Goal: Task Accomplishment & Management: Manage account settings

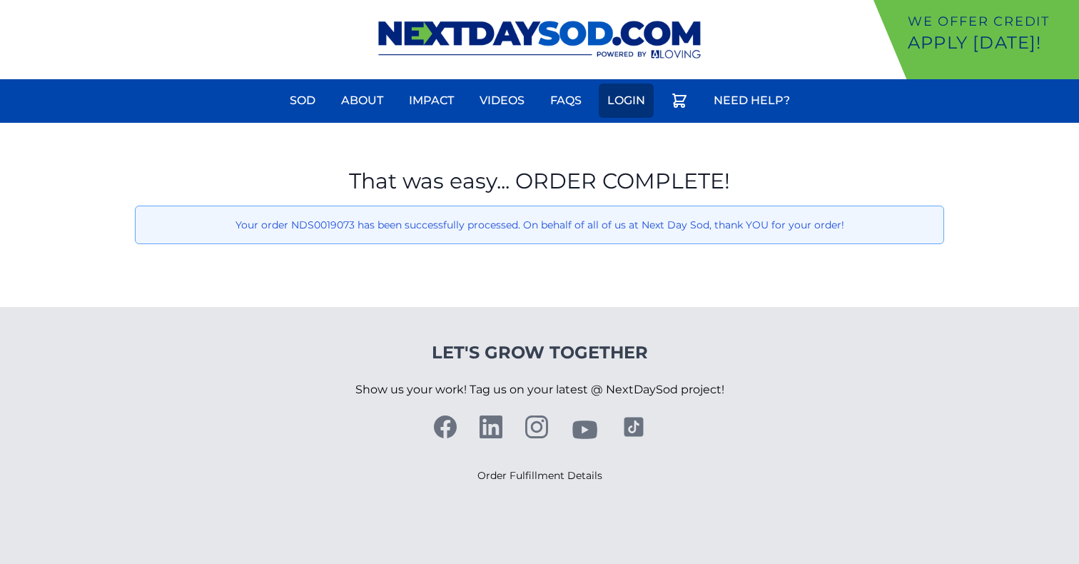
click at [613, 95] on link "Login" at bounding box center [626, 101] width 55 height 34
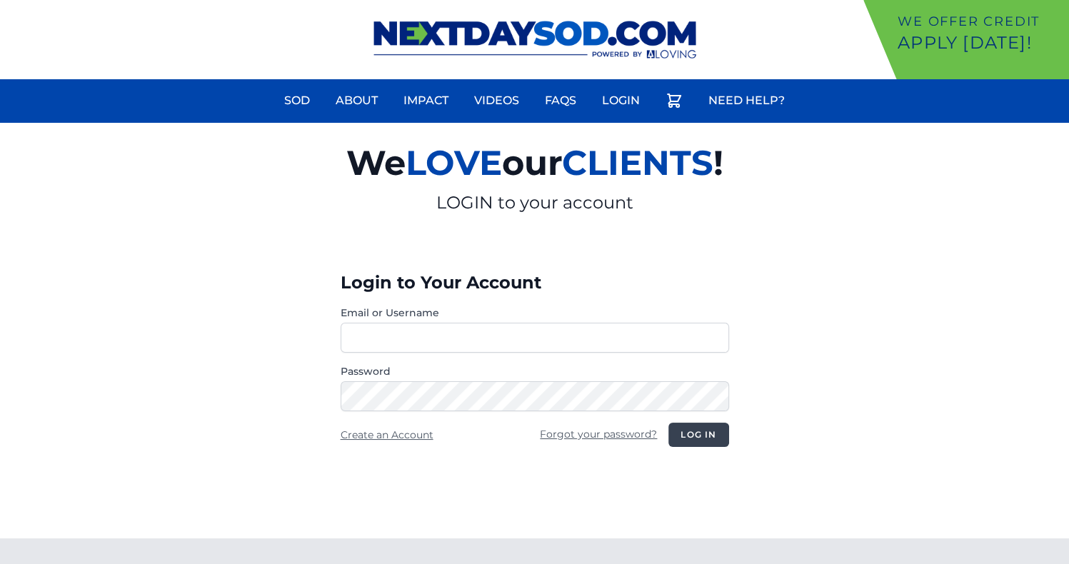
type input "**********"
click at [694, 428] on button "Log in" at bounding box center [698, 435] width 60 height 24
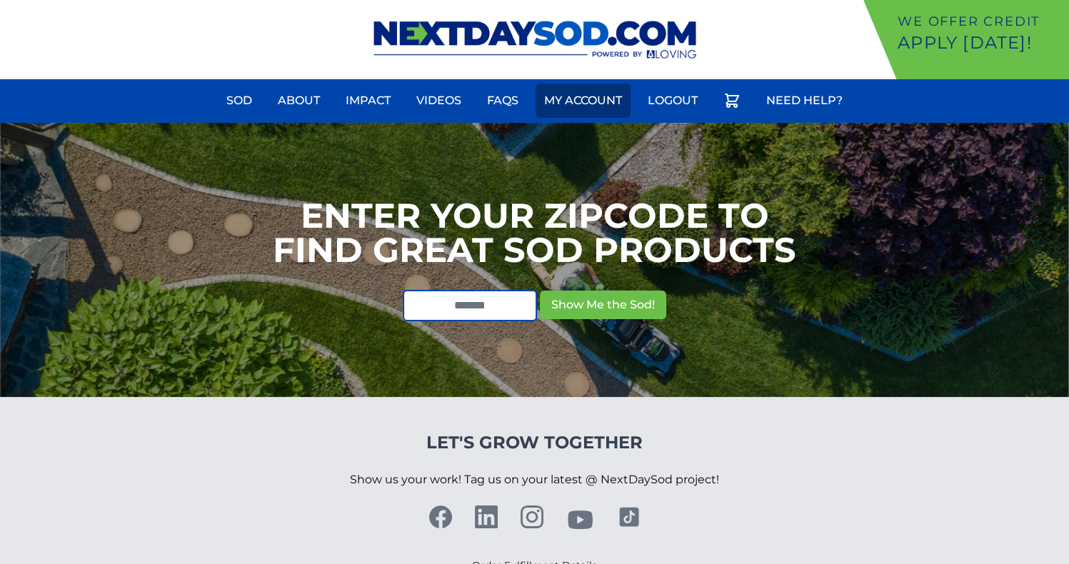
click at [598, 111] on link "My Account" at bounding box center [582, 101] width 95 height 34
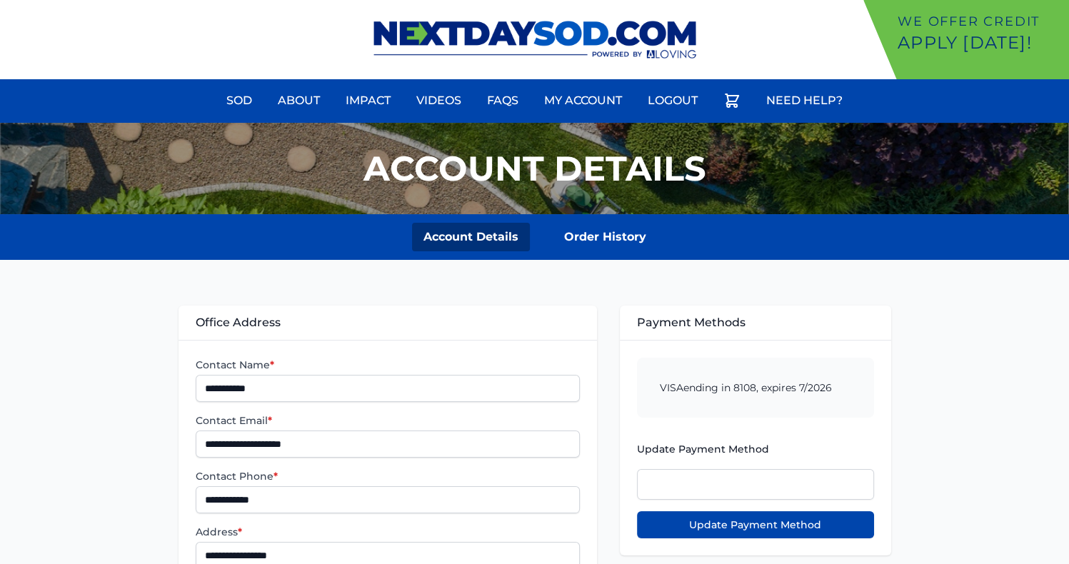
click at [608, 221] on section "Account Details Order History" at bounding box center [534, 237] width 1069 height 46
click at [610, 238] on link "Order History" at bounding box center [605, 237] width 105 height 29
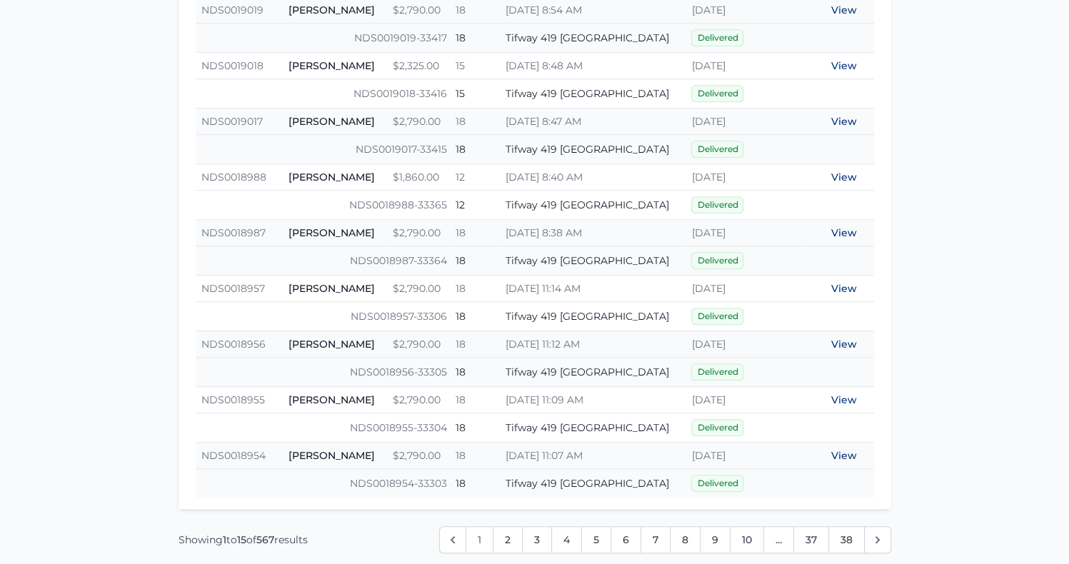
scroll to position [758, 0]
click at [839, 225] on link "View" at bounding box center [844, 231] width 26 height 13
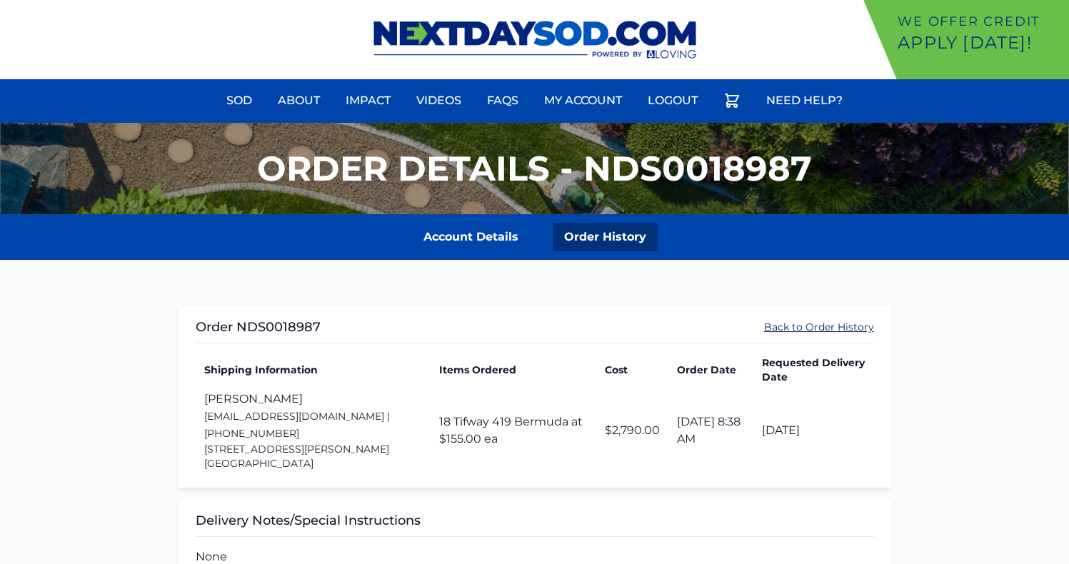
click at [825, 325] on link "Back to Order History" at bounding box center [819, 327] width 110 height 14
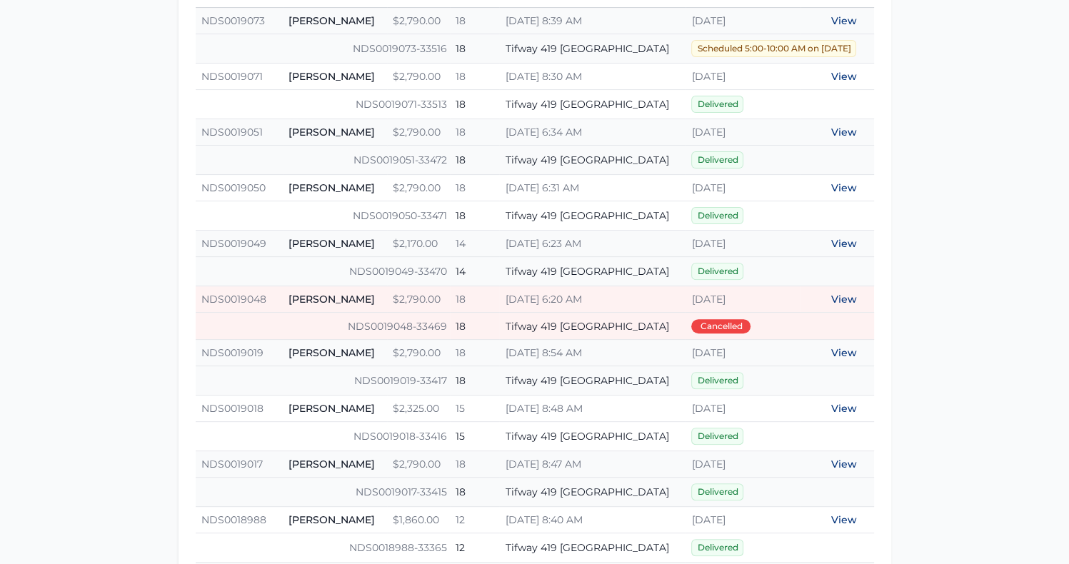
scroll to position [478, 0]
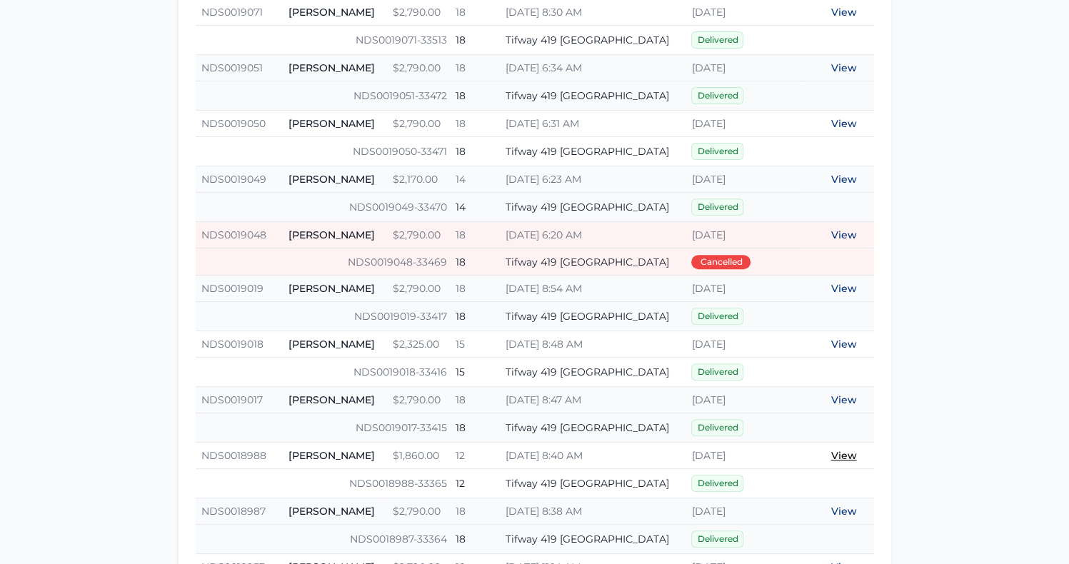
click at [842, 451] on link "View" at bounding box center [844, 455] width 26 height 13
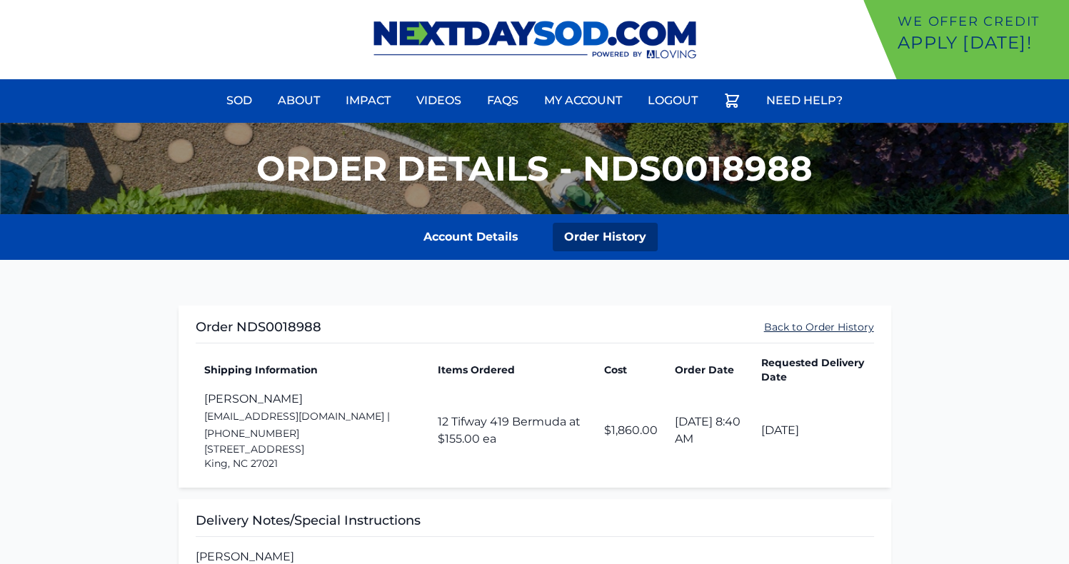
click at [788, 326] on link "Back to Order History" at bounding box center [819, 327] width 110 height 14
